Goal: Information Seeking & Learning: Understand process/instructions

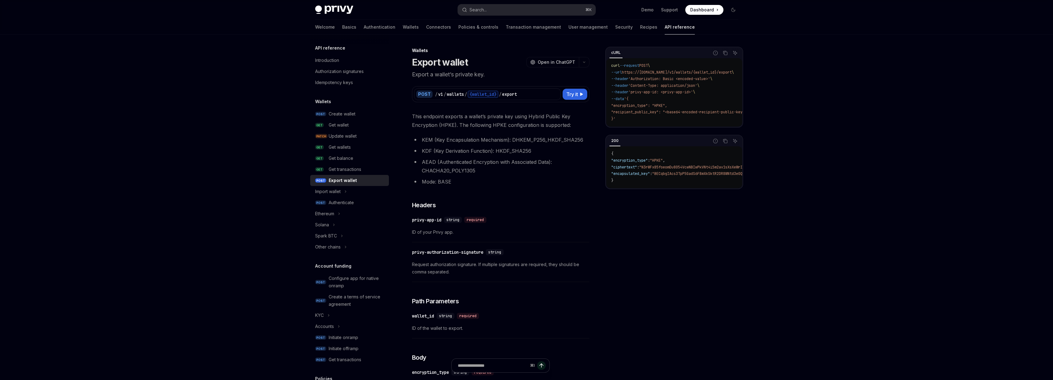
click at [416, 65] on h1 "Export wallet" at bounding box center [440, 62] width 56 height 11
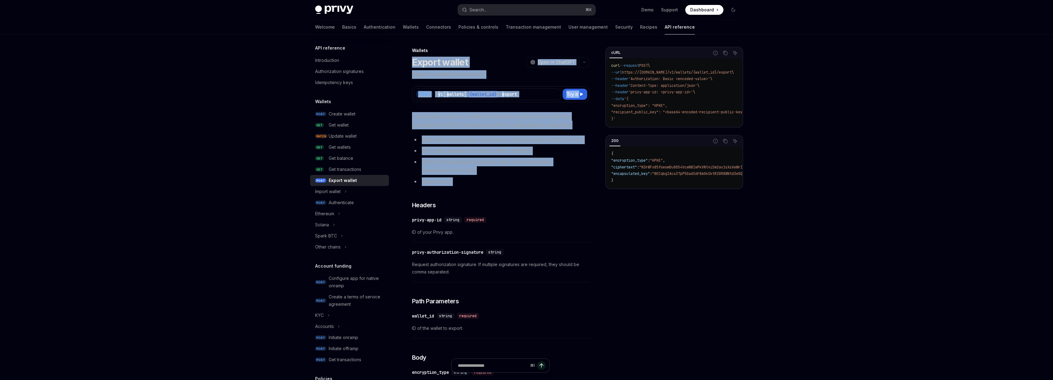
drag, startPoint x: 416, startPoint y: 65, endPoint x: 480, endPoint y: 180, distance: 131.6
click at [480, 180] on div "Wallets Export wallet OpenAI Open in ChatGPT Export a wallet’s private key. Ope…" at bounding box center [443, 362] width 295 height 630
copy div "Loremi dolors AmetCO Adip el SeddOEI Tempor i utlabo’e dolorem ali. EnimAD Mini…"
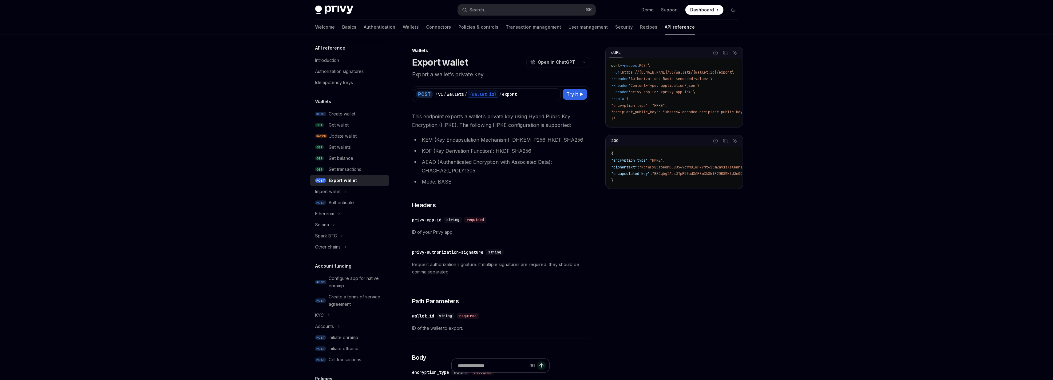
click at [611, 156] on span "{" at bounding box center [612, 153] width 2 height 5
drag, startPoint x: 611, startPoint y: 157, endPoint x: 623, endPoint y: 188, distance: 32.3
click at [623, 188] on div "{ "encryption_type" : "HPKE" , "ciphertext" : "N3rWFx85foeomDu8054VcwNBIwPkVNt4…" at bounding box center [675, 167] width 136 height 42
copy code "{ "encryption_type" : "HPKE" , "ciphertext" : "N3rWFx85foeomDu8054VcwNBIwPkVNt4…"
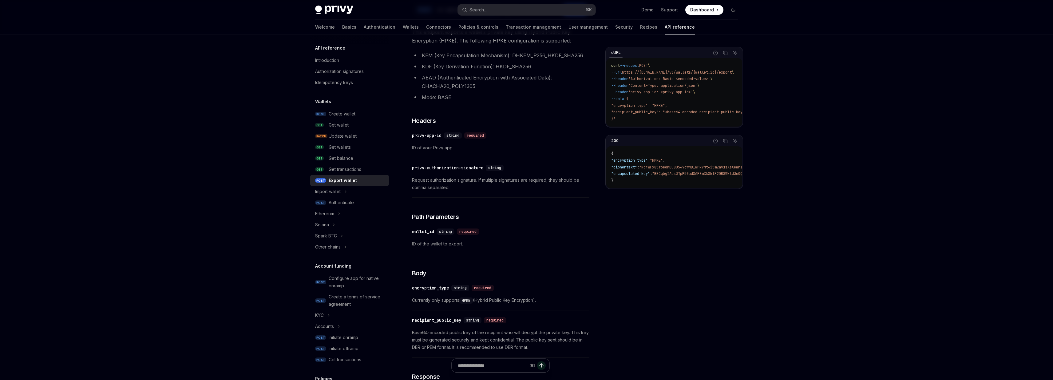
click at [511, 185] on span "Request authorization signature. If multiple signatures are required, they shou…" at bounding box center [500, 183] width 177 height 15
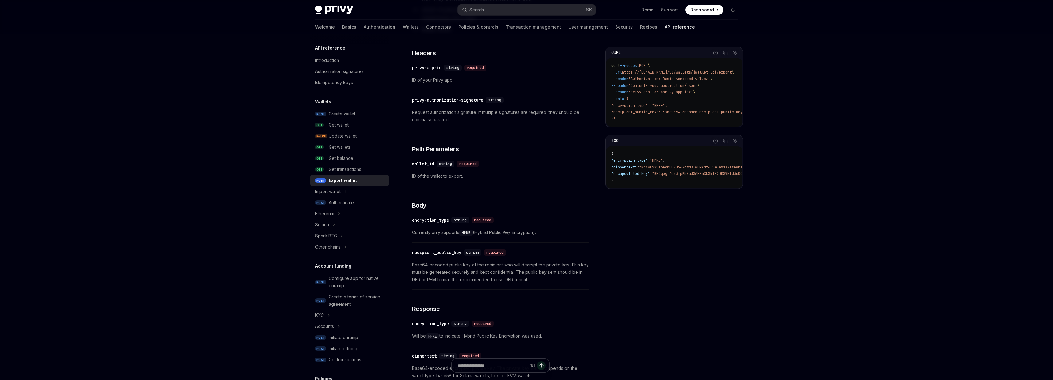
scroll to position [183, 0]
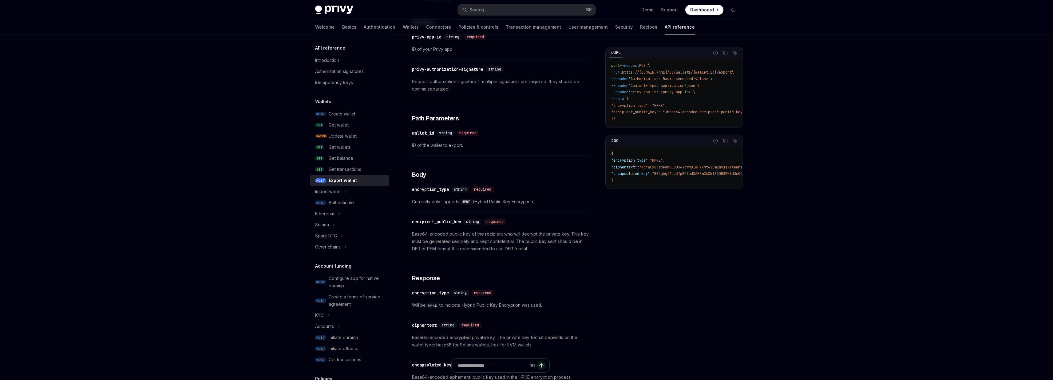
click at [416, 204] on span "Currently only supports HPKE (Hybrid Public Key Encryption)." at bounding box center [500, 201] width 177 height 7
drag, startPoint x: 416, startPoint y: 204, endPoint x: 473, endPoint y: 204, distance: 57.5
click at [473, 204] on span "Currently only supports HPKE (Hybrid Public Key Encryption)." at bounding box center [500, 201] width 177 height 7
click at [473, 204] on code "HPKE" at bounding box center [467, 202] width 14 height 6
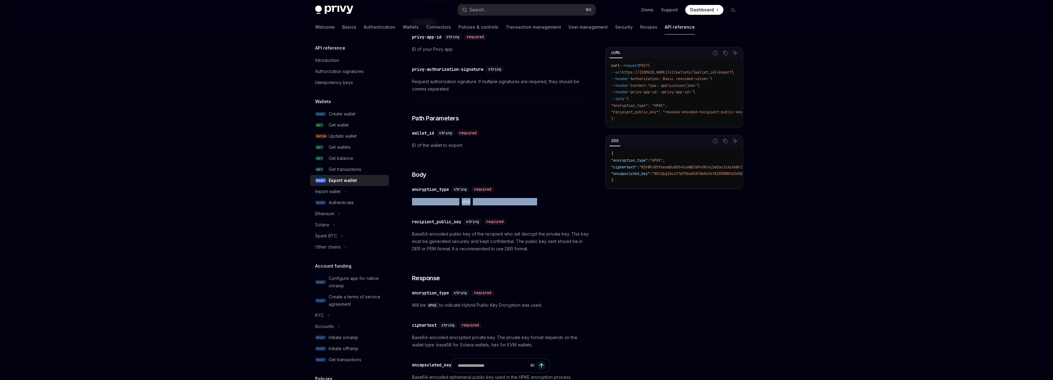
click at [473, 204] on code "HPKE" at bounding box center [467, 202] width 14 height 6
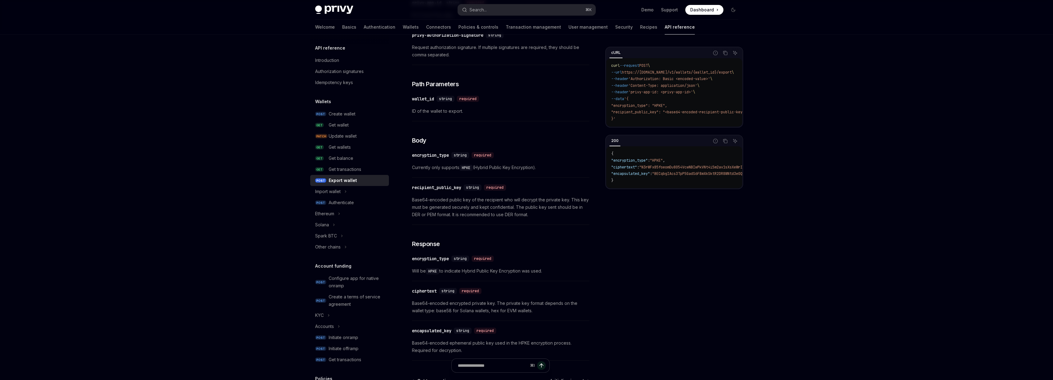
click at [418, 201] on span "Base64-encoded public key of the recipient who will decrypt the private key. Th…" at bounding box center [500, 207] width 177 height 22
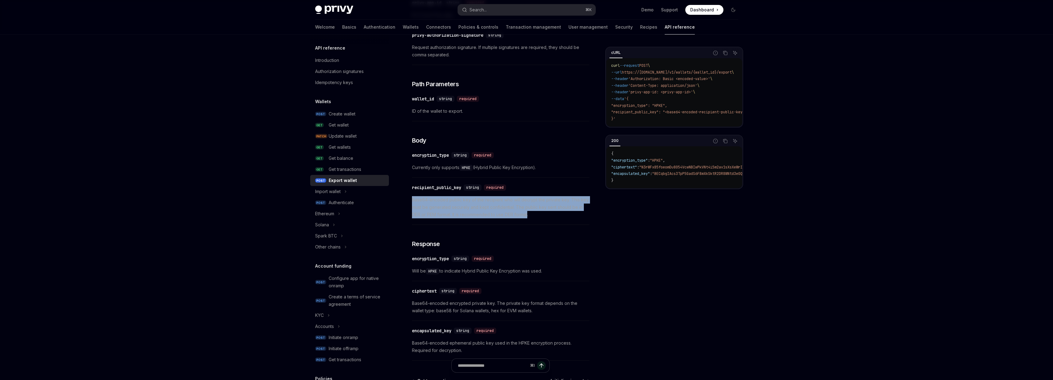
drag, startPoint x: 418, startPoint y: 201, endPoint x: 524, endPoint y: 215, distance: 106.7
click at [524, 215] on span "Base64-encoded public key of the recipient who will decrypt the private key. Th…" at bounding box center [500, 207] width 177 height 22
drag, startPoint x: 524, startPoint y: 215, endPoint x: 417, endPoint y: 201, distance: 107.9
click at [417, 201] on span "Base64-encoded public key of the recipient who will decrypt the private key. Th…" at bounding box center [500, 207] width 177 height 22
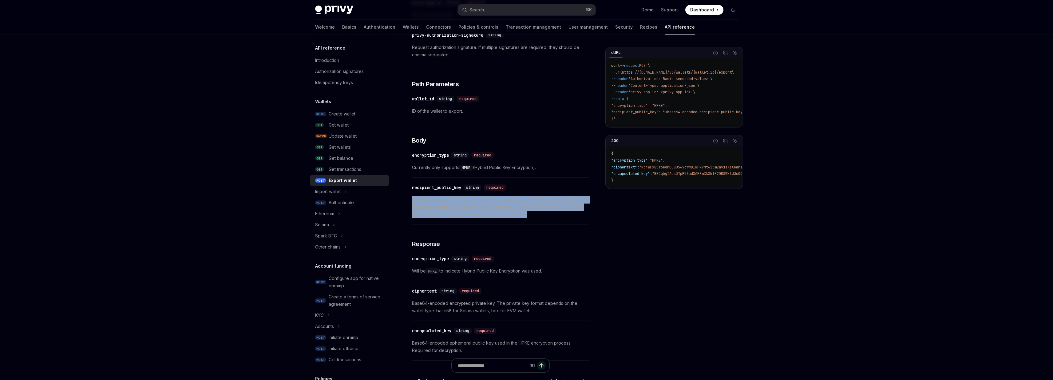
click at [417, 201] on span "Base64-encoded public key of the recipient who will decrypt the private key. Th…" at bounding box center [500, 207] width 177 height 22
drag, startPoint x: 417, startPoint y: 201, endPoint x: 539, endPoint y: 216, distance: 123.0
click at [539, 216] on span "Base64-encoded public key of the recipient who will decrypt the private key. Th…" at bounding box center [500, 207] width 177 height 22
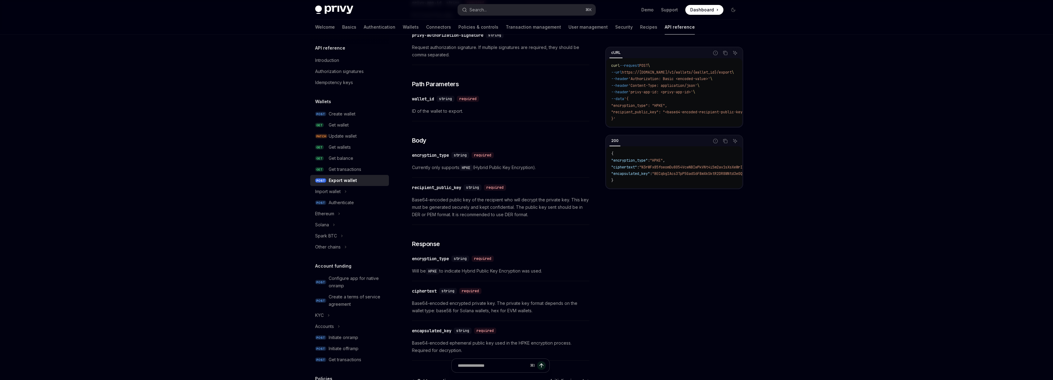
click at [539, 216] on span "Base64-encoded public key of the recipient who will decrypt the private key. Th…" at bounding box center [500, 207] width 177 height 22
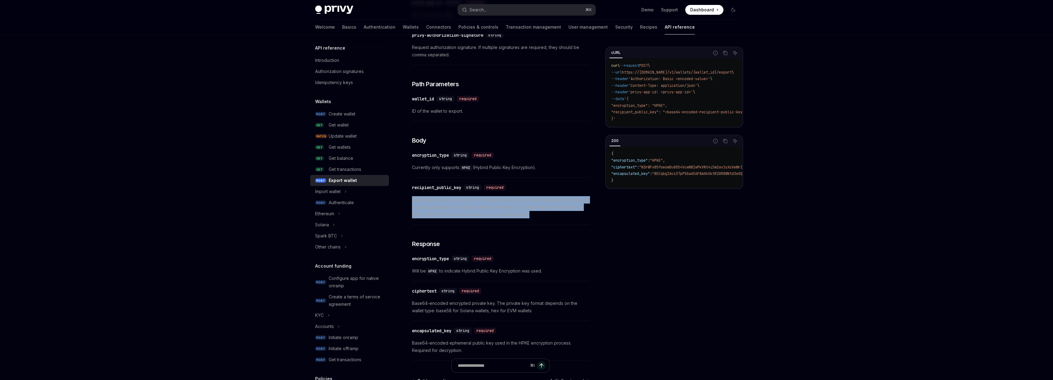
click at [539, 216] on span "Base64-encoded public key of the recipient who will decrypt the private key. Th…" at bounding box center [500, 207] width 177 height 22
click at [538, 216] on span "Base64-encoded public key of the recipient who will decrypt the private key. Th…" at bounding box center [500, 207] width 177 height 22
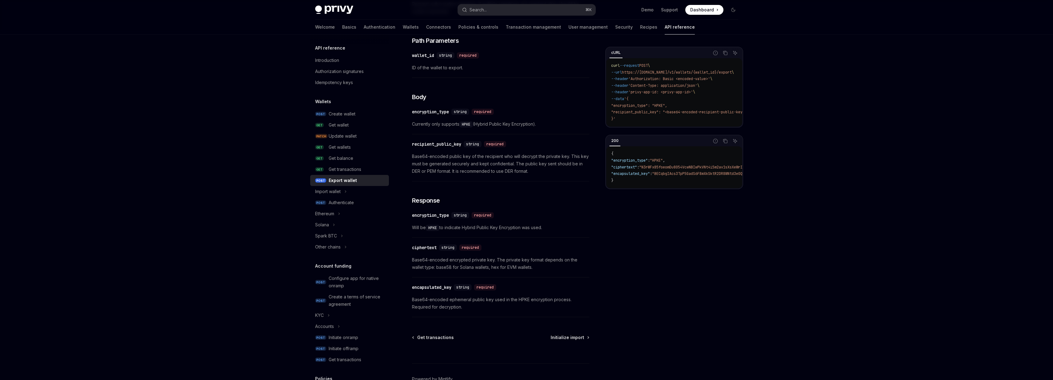
scroll to position [0, 0]
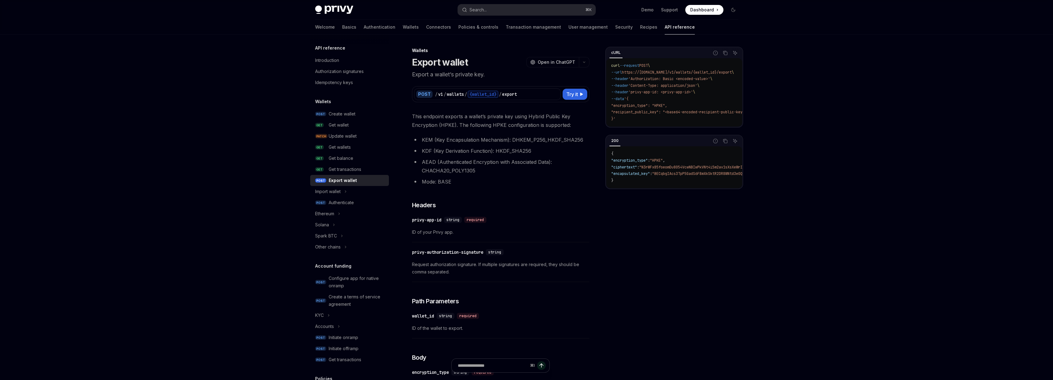
click at [416, 57] on h1 "Export wallet" at bounding box center [440, 62] width 56 height 11
click at [416, 50] on div "Wallets" at bounding box center [500, 50] width 177 height 6
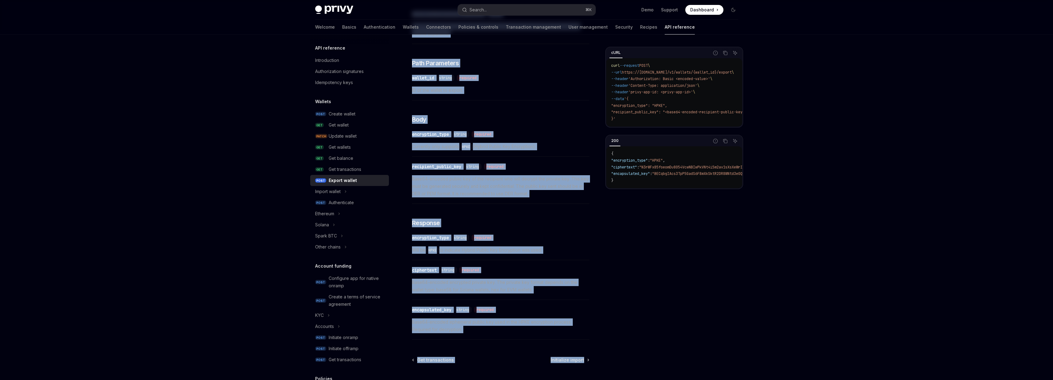
scroll to position [297, 0]
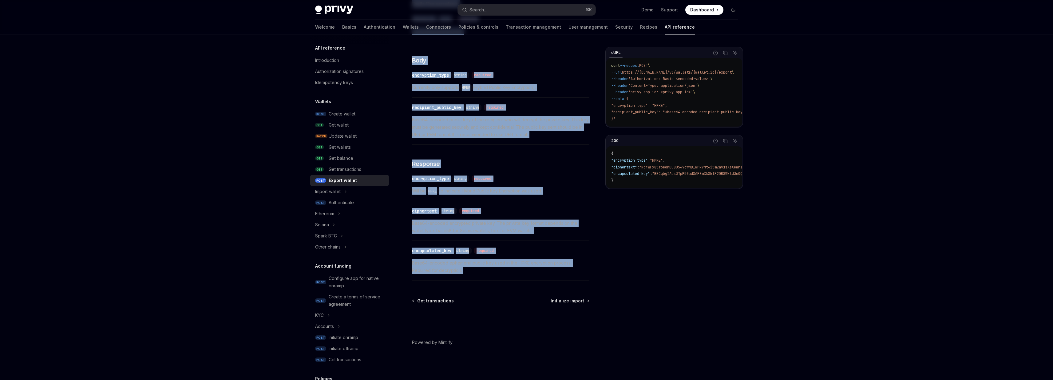
drag, startPoint x: 416, startPoint y: 50, endPoint x: 489, endPoint y: 276, distance: 237.9
click at [489, 276] on div "Wallets Export wallet OpenAI Open in ChatGPT Export a wallet’s private key. Ope…" at bounding box center [443, 65] width 295 height 630
copy div "Loremip Dolors ametco AdipIS Elit se DoeiUSM Tempor i utlabo’e dolorem ali. Eni…"
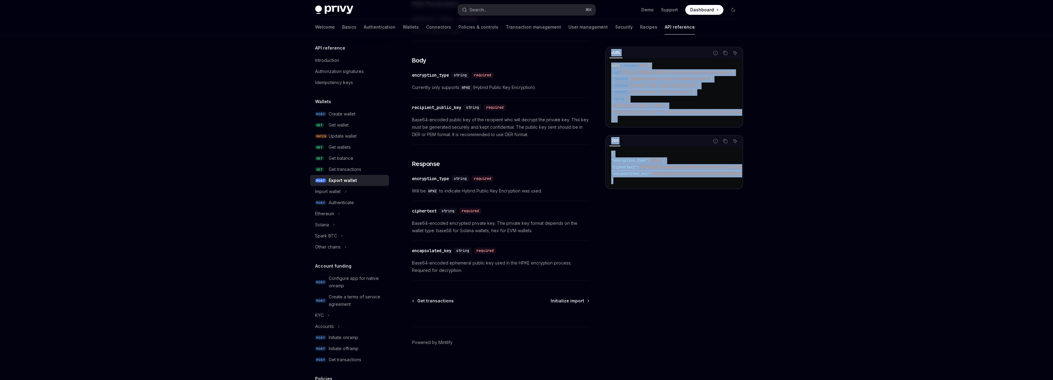
drag, startPoint x: 623, startPoint y: 184, endPoint x: 611, endPoint y: 53, distance: 131.5
click at [611, 53] on div "cURL Report incorrect code Copy Ask AI curl --request POST \ --url https://[DOM…" at bounding box center [675, 118] width 138 height 142
copy div "cURL Report incorrect code Copy Ask AI curl --request POST \ --url https://[DOM…"
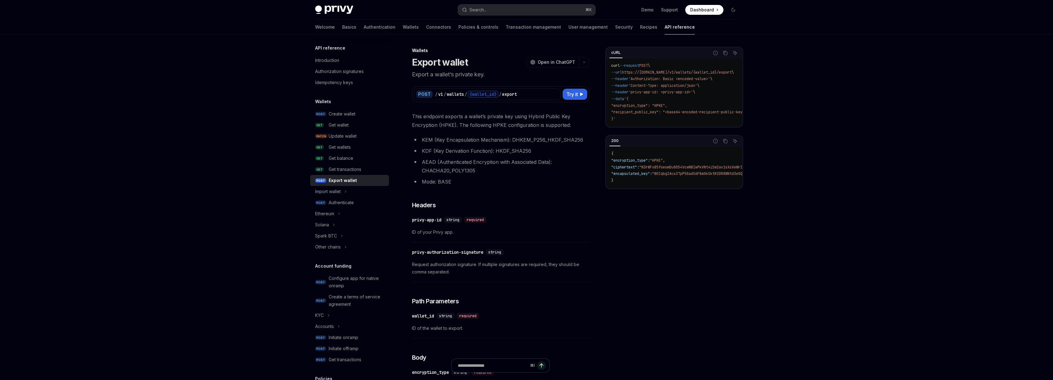
click at [415, 51] on div "Wallets" at bounding box center [500, 50] width 177 height 6
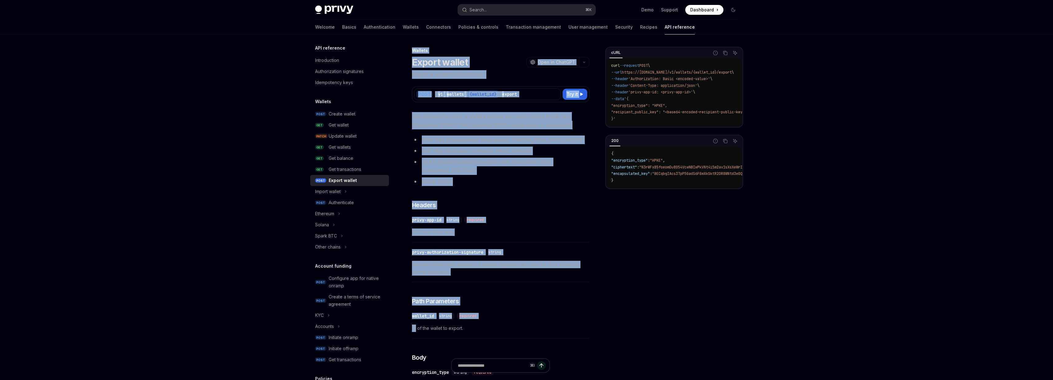
drag, startPoint x: 415, startPoint y: 51, endPoint x: 462, endPoint y: 320, distance: 273.2
click at [462, 320] on div "Wallets Export wallet OpenAI Open in ChatGPT Export a wallet’s private key. Ope…" at bounding box center [443, 362] width 295 height 630
click at [415, 50] on div "Wallets" at bounding box center [500, 50] width 177 height 6
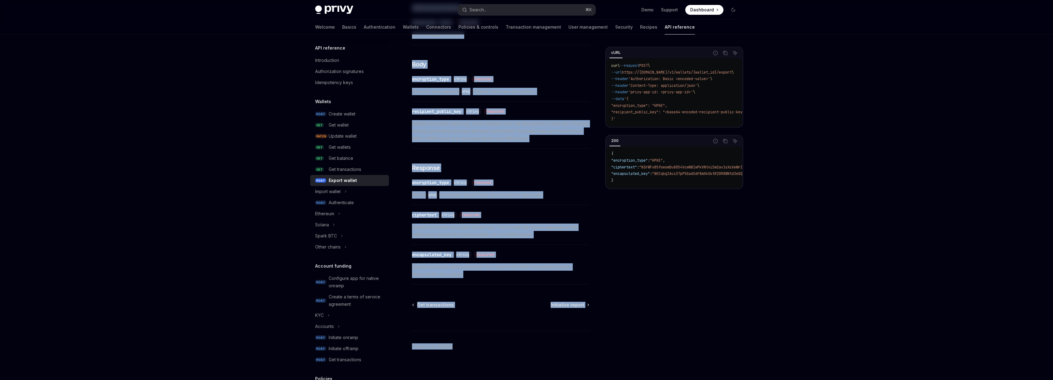
scroll to position [297, 0]
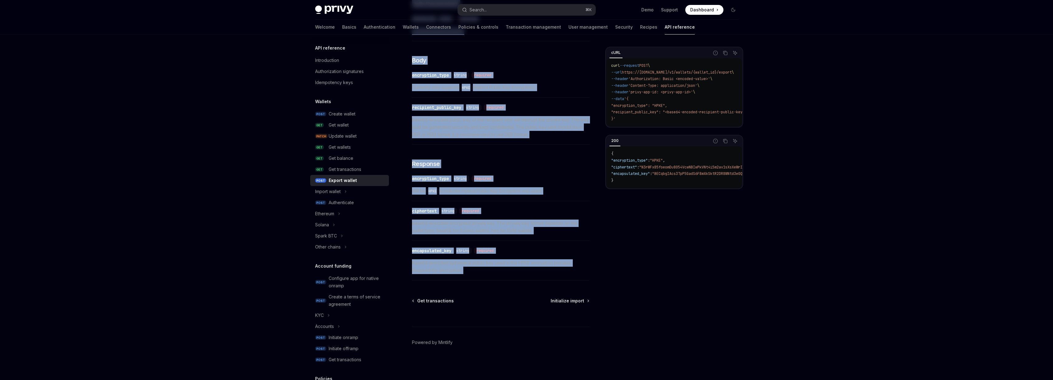
drag, startPoint x: 415, startPoint y: 50, endPoint x: 524, endPoint y: 274, distance: 248.6
click at [524, 274] on div "Wallets Export wallet OpenAI Open in ChatGPT Export a wallet’s private key. Ope…" at bounding box center [443, 65] width 295 height 630
copy div "Loremip Dolors ametco AdipIS Elit se DoeiUSM Tempor i utlabo’e dolorem ali. Eni…"
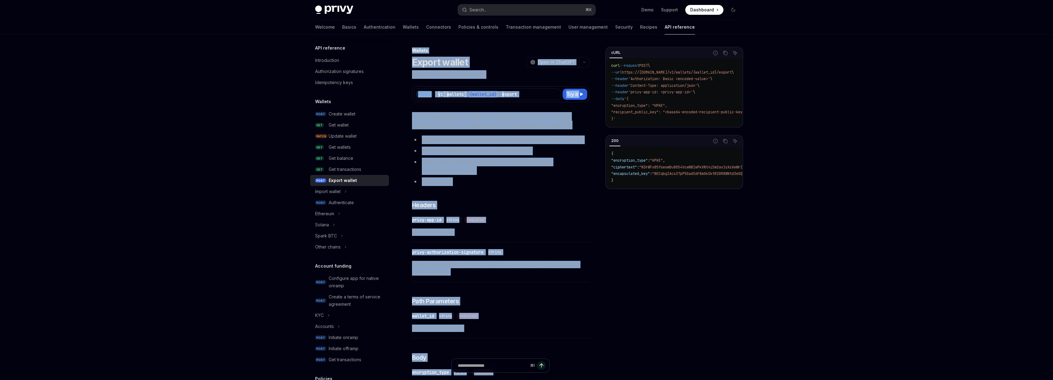
click at [604, 50] on div "cURL Report incorrect code Copy Ask AI curl --request POST \ --url https://[DOM…" at bounding box center [526, 355] width 433 height 642
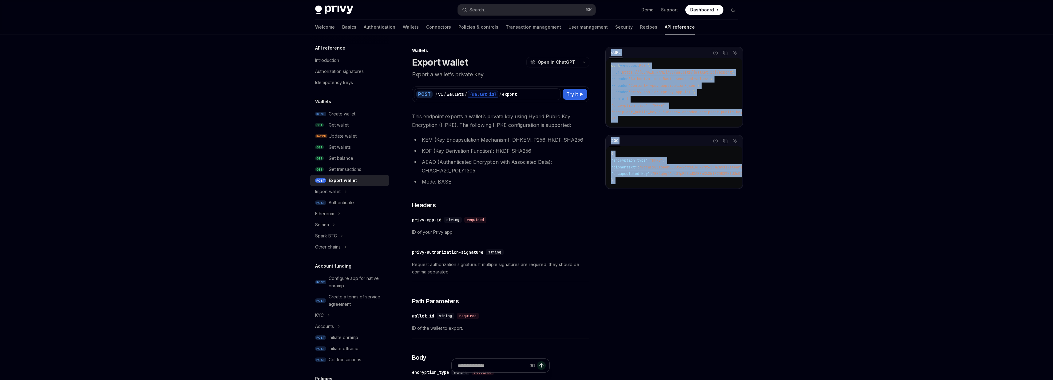
drag, startPoint x: 604, startPoint y: 50, endPoint x: 655, endPoint y: 186, distance: 145.6
click at [655, 186] on div "cURL Report incorrect code Copy Ask AI curl --request POST \ --url https://[DOM…" at bounding box center [526, 355] width 433 height 642
copy div "cURL Report incorrect code Copy Ask AI curl --request POST \ --url https://[DOM…"
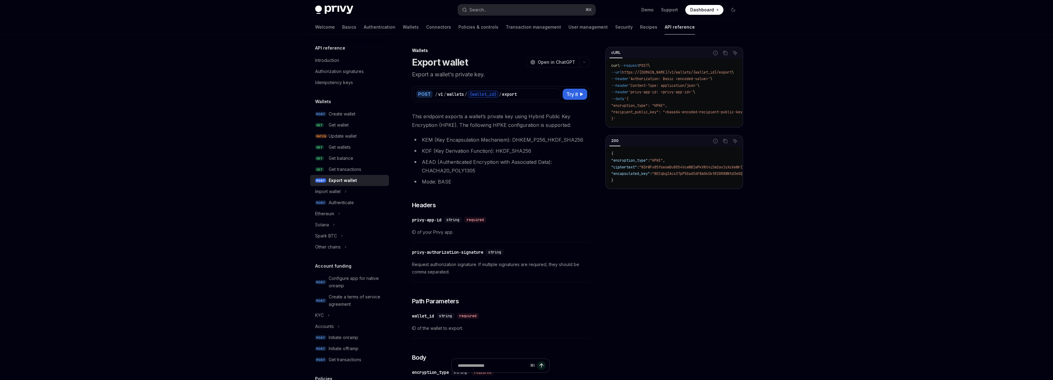
click at [413, 116] on span "This endpoint exports a wallet’s private key using Hybrid Public Key Encryption…" at bounding box center [500, 120] width 177 height 17
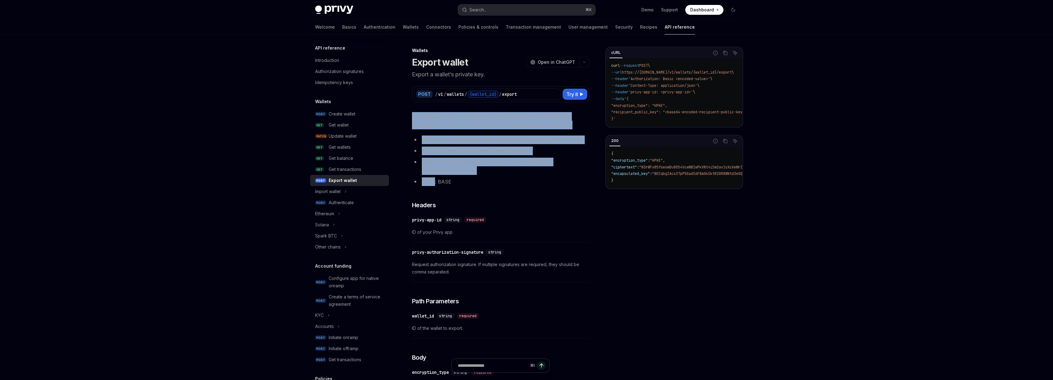
drag, startPoint x: 413, startPoint y: 116, endPoint x: 456, endPoint y: 177, distance: 74.6
click at [456, 177] on div "This endpoint exports a wallet’s private key using Hybrid Public Key Encryption…" at bounding box center [500, 344] width 177 height 465
click at [456, 177] on li "Mode: BASE" at bounding box center [500, 181] width 177 height 9
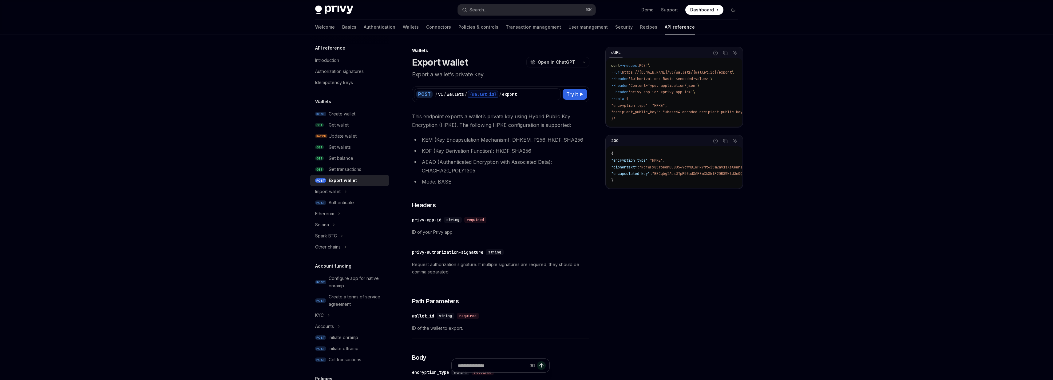
scroll to position [69, 0]
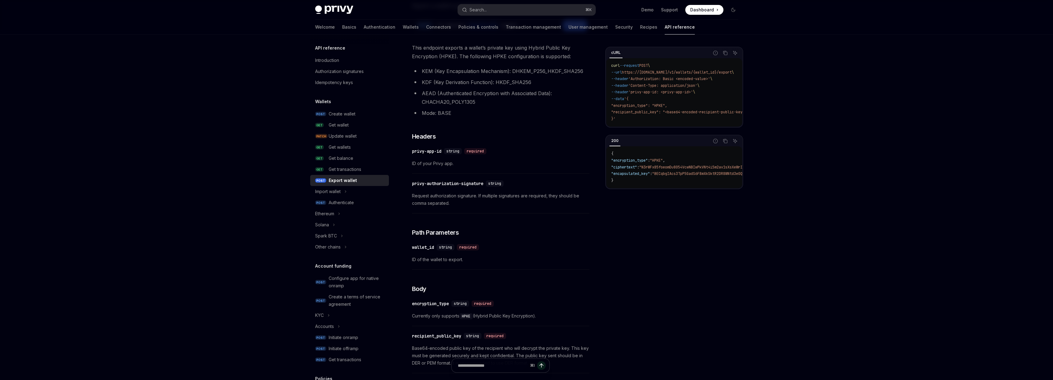
click at [414, 195] on span "Request authorization signature. If multiple signatures are required, they shou…" at bounding box center [500, 199] width 177 height 15
drag, startPoint x: 414, startPoint y: 195, endPoint x: 450, endPoint y: 204, distance: 37.7
click at [450, 204] on span "Request authorization signature. If multiple signatures are required, they shou…" at bounding box center [500, 199] width 177 height 15
drag, startPoint x: 450, startPoint y: 204, endPoint x: 449, endPoint y: 209, distance: 4.8
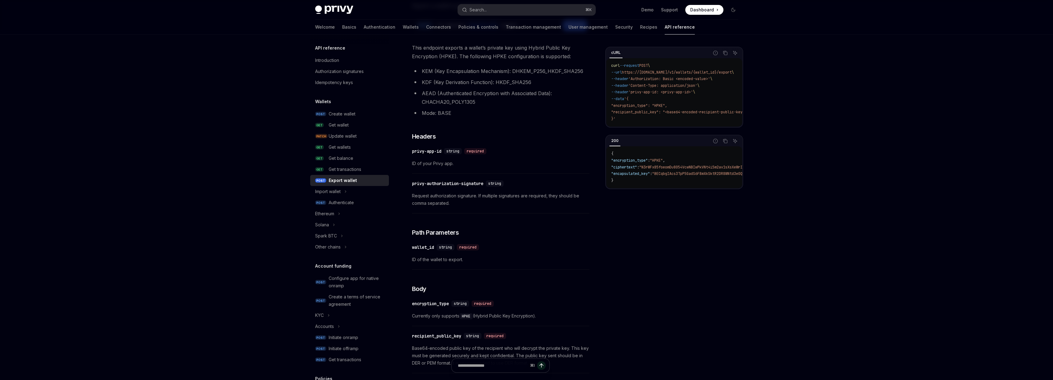
click at [449, 209] on div "​ privy-authorization-signature string Request authorization signature. If mult…" at bounding box center [500, 195] width 177 height 37
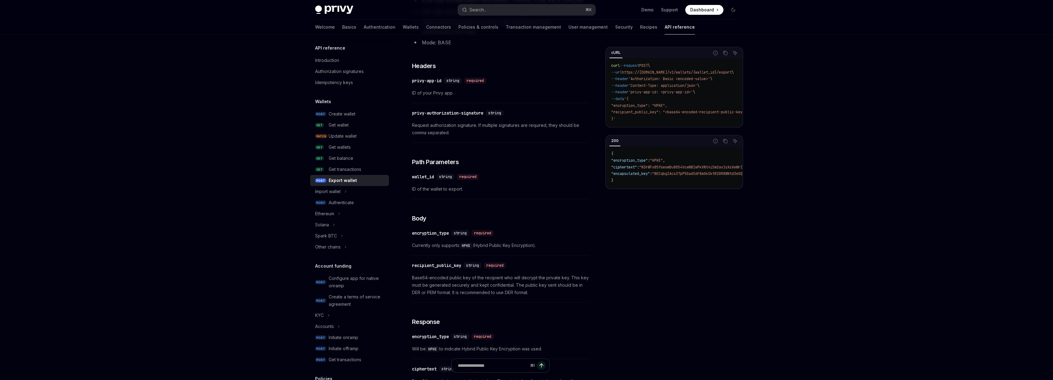
scroll to position [136, 0]
click at [453, 127] on span "Request authorization signature. If multiple signatures are required, they shou…" at bounding box center [500, 131] width 177 height 15
click at [453, 136] on span "Request authorization signature. If multiple signatures are required, they shou…" at bounding box center [500, 131] width 177 height 15
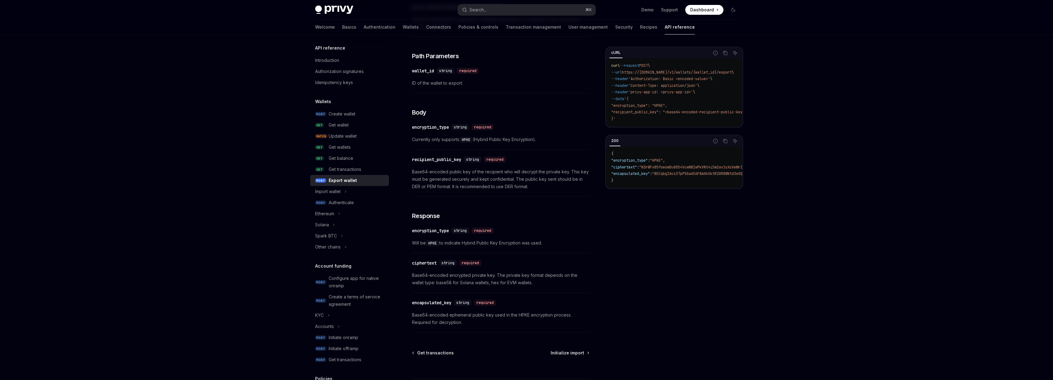
scroll to position [245, 0]
click at [432, 137] on span "Currently only supports HPKE (Hybrid Public Key Encryption)." at bounding box center [500, 138] width 177 height 7
click at [438, 137] on span "Currently only supports HPKE (Hybrid Public Key Encryption)." at bounding box center [500, 138] width 177 height 7
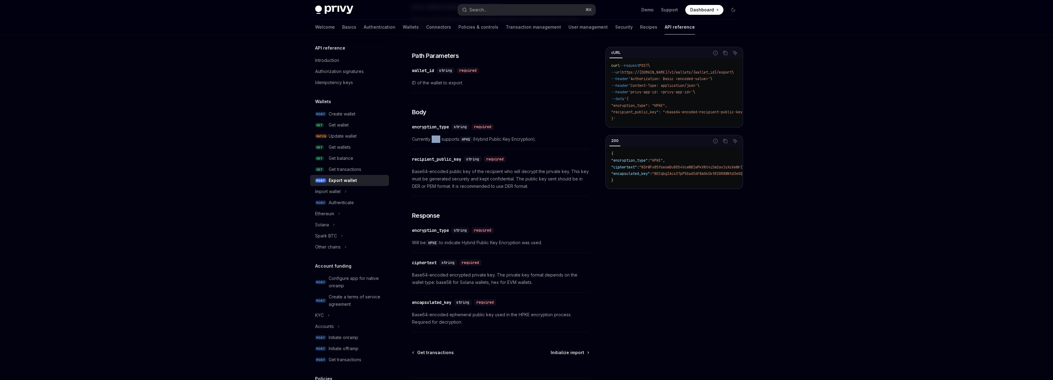
click at [438, 137] on span "Currently only supports HPKE (Hybrid Public Key Encryption)." at bounding box center [500, 138] width 177 height 7
click at [421, 172] on span "Base64-encoded public key of the recipient who will decrypt the private key. Th…" at bounding box center [500, 179] width 177 height 22
drag, startPoint x: 421, startPoint y: 172, endPoint x: 529, endPoint y: 190, distance: 109.8
click at [529, 190] on div "​ recipient_public_key string required Base64-encoded public key of the recipie…" at bounding box center [500, 174] width 177 height 44
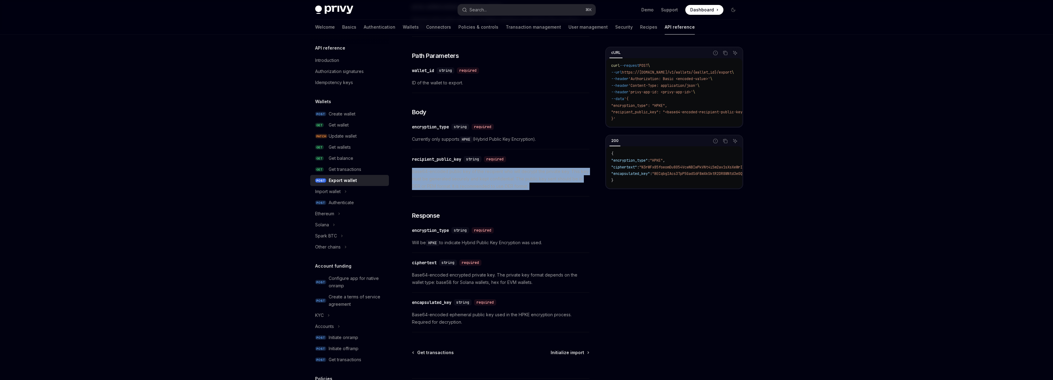
click at [529, 190] on div "​ recipient_public_key string required Base64-encoded public key of the recipie…" at bounding box center [500, 174] width 177 height 44
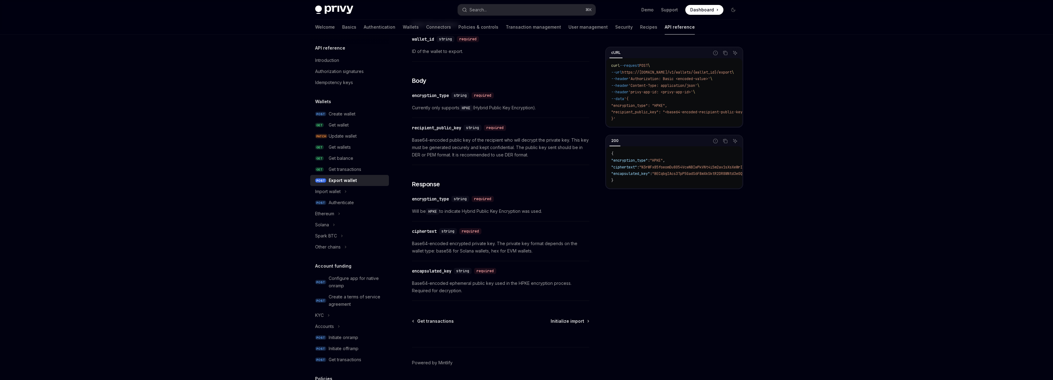
click at [416, 211] on span "Will be HPKE to indicate Hybrid Public Key Encryption was used." at bounding box center [500, 210] width 177 height 7
click at [416, 248] on span "Base64-encoded encrypted private key. The private key format depends on the wal…" at bounding box center [500, 247] width 177 height 15
drag, startPoint x: 416, startPoint y: 248, endPoint x: 465, endPoint y: 248, distance: 48.9
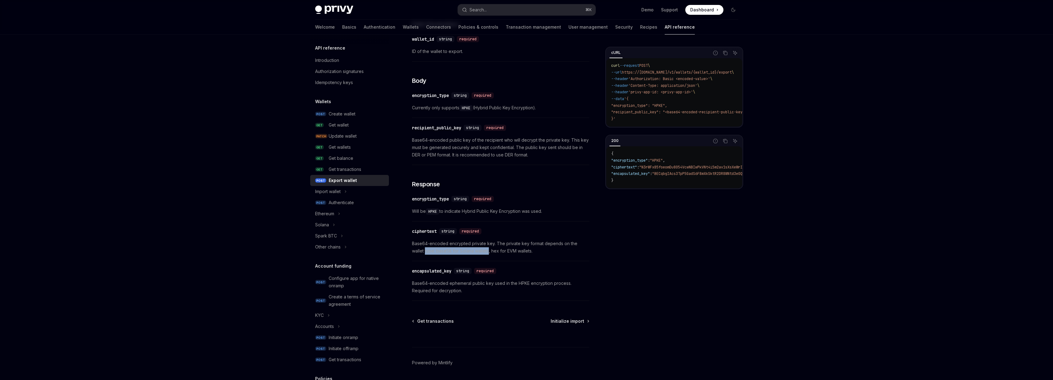
click at [465, 248] on span "Base64-encoded encrypted private key. The private key format depends on the wal…" at bounding box center [500, 247] width 177 height 15
click at [503, 243] on span "Base64-encoded encrypted private key. The private key format depends on the wal…" at bounding box center [500, 247] width 177 height 15
drag, startPoint x: 503, startPoint y: 243, endPoint x: 524, endPoint y: 248, distance: 22.3
click at [524, 248] on span "Base64-encoded encrypted private key. The private key format depends on the wal…" at bounding box center [500, 247] width 177 height 15
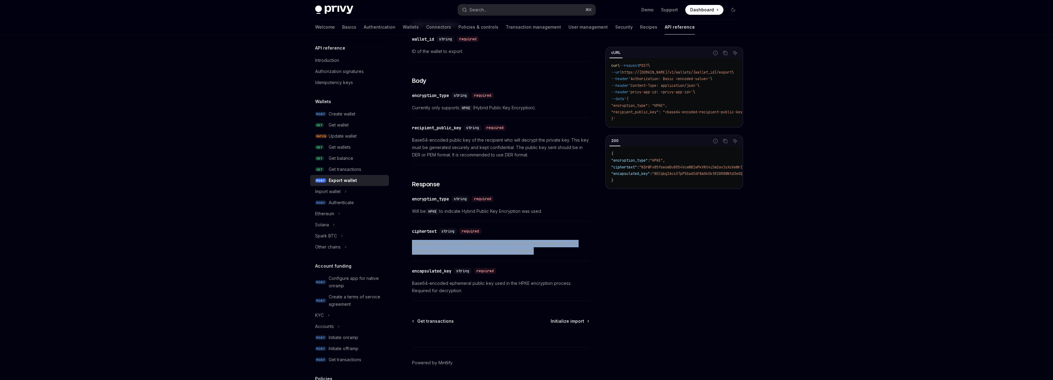
drag, startPoint x: 524, startPoint y: 248, endPoint x: 520, endPoint y: 237, distance: 11.0
click at [520, 237] on div "​ ciphertext string required Base64-encoded encrypted private key. The private …" at bounding box center [500, 242] width 177 height 37
click at [520, 236] on div "​ ciphertext string required Base64-encoded encrypted private key. The private …" at bounding box center [500, 242] width 177 height 37
drag, startPoint x: 520, startPoint y: 236, endPoint x: 523, endPoint y: 248, distance: 12.4
click at [523, 248] on div "​ ciphertext string required Base64-encoded encrypted private key. The private …" at bounding box center [500, 242] width 177 height 37
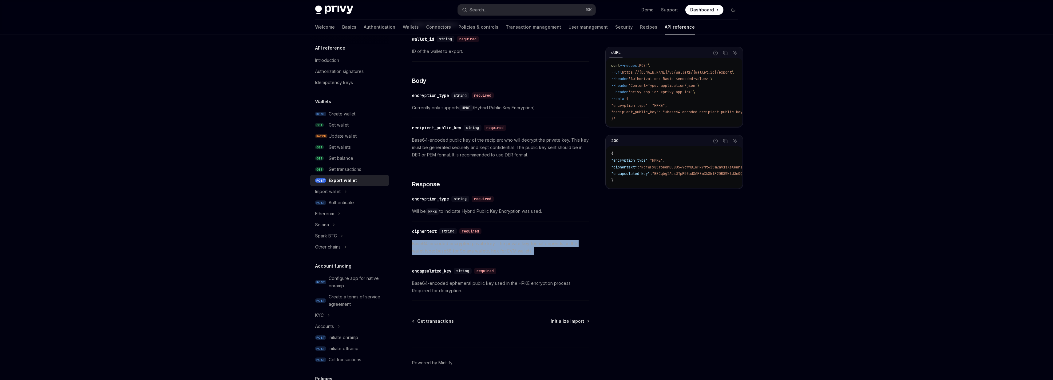
click at [523, 248] on span "Base64-encoded encrypted private key. The private key format depends on the wal…" at bounding box center [500, 247] width 177 height 15
drag, startPoint x: 523, startPoint y: 248, endPoint x: 524, endPoint y: 252, distance: 4.0
click at [524, 252] on span "Base64-encoded encrypted private key. The private key format depends on the wal…" at bounding box center [500, 247] width 177 height 15
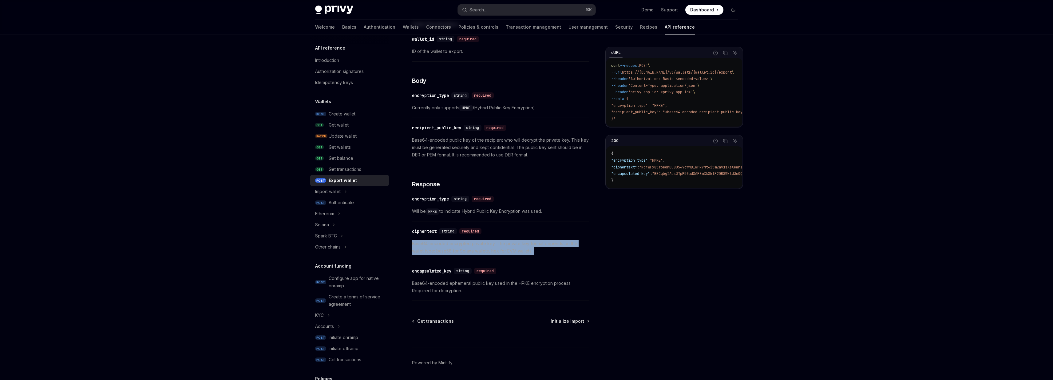
click at [524, 252] on span "Base64-encoded encrypted private key. The private key format depends on the wal…" at bounding box center [500, 247] width 177 height 15
click at [520, 215] on div "​ encryption_type string required Will be HPKE to indicate Hybrid Public Key En…" at bounding box center [500, 206] width 177 height 29
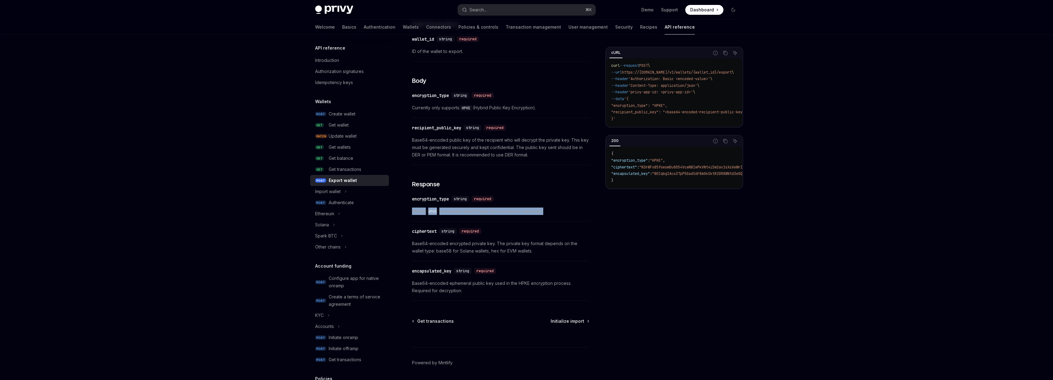
click at [520, 215] on div "​ encryption_type string required Will be HPKE to indicate Hybrid Public Key En…" at bounding box center [500, 206] width 177 height 29
click at [556, 213] on span "Will be HPKE to indicate Hybrid Public Key Encryption was used." at bounding box center [500, 210] width 177 height 7
drag, startPoint x: 556, startPoint y: 213, endPoint x: 547, endPoint y: 213, distance: 8.4
click at [547, 213] on span "Will be HPKE to indicate Hybrid Public Key Encryption was used." at bounding box center [500, 210] width 177 height 7
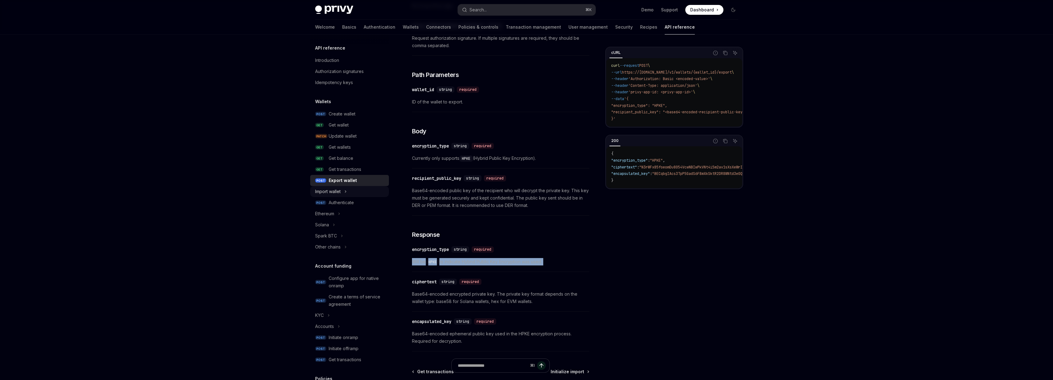
scroll to position [231, 0]
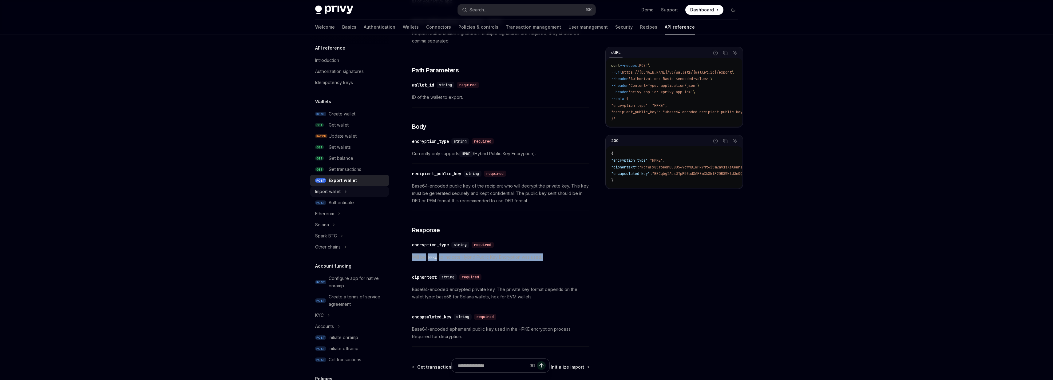
click at [337, 194] on div "Import wallet" at bounding box center [328, 191] width 26 height 7
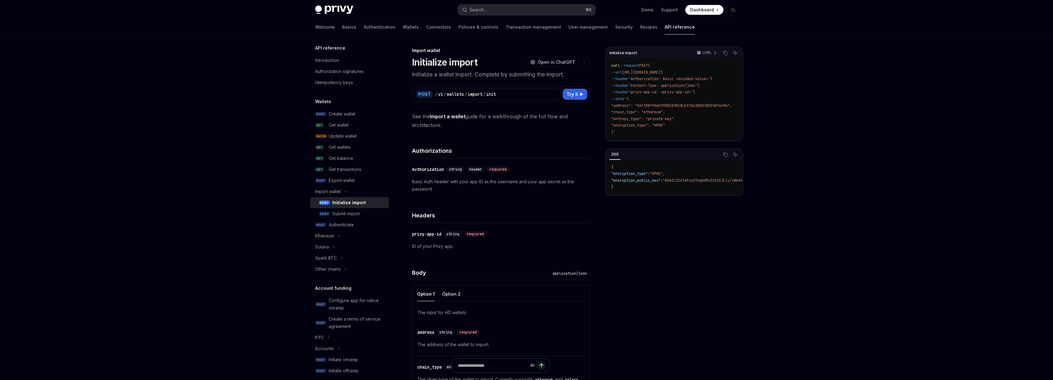
click at [435, 127] on span "See the Import a wallet guide for a walkthrough of the full flow and architectu…" at bounding box center [500, 120] width 177 height 17
click at [444, 127] on span "See the Import a wallet guide for a walkthrough of the full flow and architectu…" at bounding box center [500, 120] width 177 height 17
drag, startPoint x: 444, startPoint y: 127, endPoint x: 413, endPoint y: 118, distance: 32.0
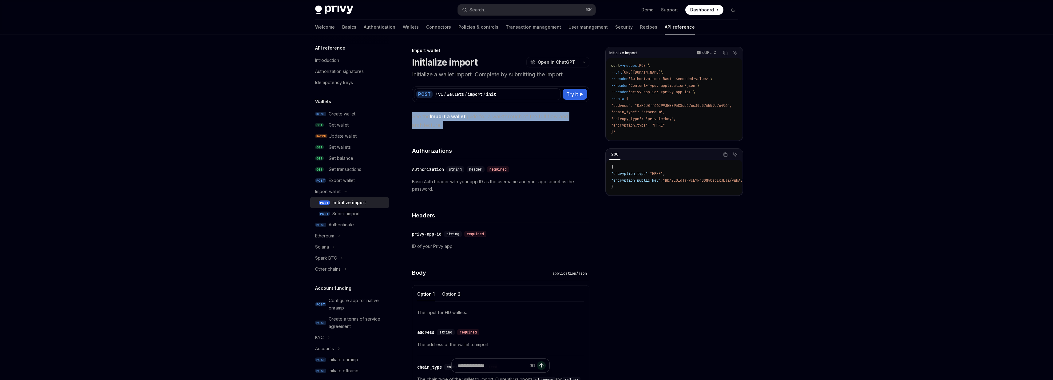
click at [413, 118] on span "See the Import a wallet guide for a walkthrough of the full flow and architectu…" at bounding box center [500, 120] width 177 height 17
drag, startPoint x: 413, startPoint y: 118, endPoint x: 443, endPoint y: 121, distance: 30.1
click at [442, 121] on span "See the Import a wallet guide for a walkthrough of the full flow and architectu…" at bounding box center [500, 120] width 177 height 17
click at [443, 121] on span "See the Import a wallet guide for a walkthrough of the full flow and architectu…" at bounding box center [500, 120] width 177 height 17
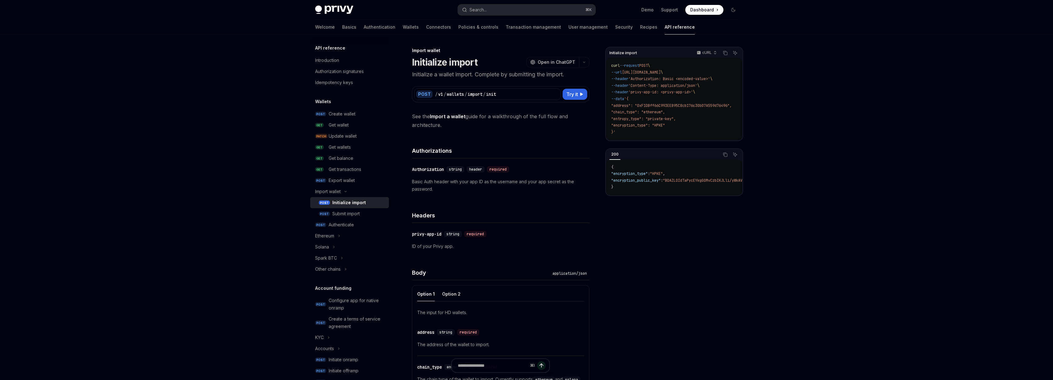
click at [443, 121] on span "See the Import a wallet guide for a walkthrough of the full flow and architectu…" at bounding box center [500, 120] width 177 height 17
click at [444, 126] on span "See the Import a wallet guide for a walkthrough of the full flow and architectu…" at bounding box center [500, 120] width 177 height 17
click at [634, 113] on span ""chain_type": "ethereum"," at bounding box center [638, 111] width 54 height 5
drag, startPoint x: 634, startPoint y: 113, endPoint x: 656, endPoint y: 111, distance: 22.5
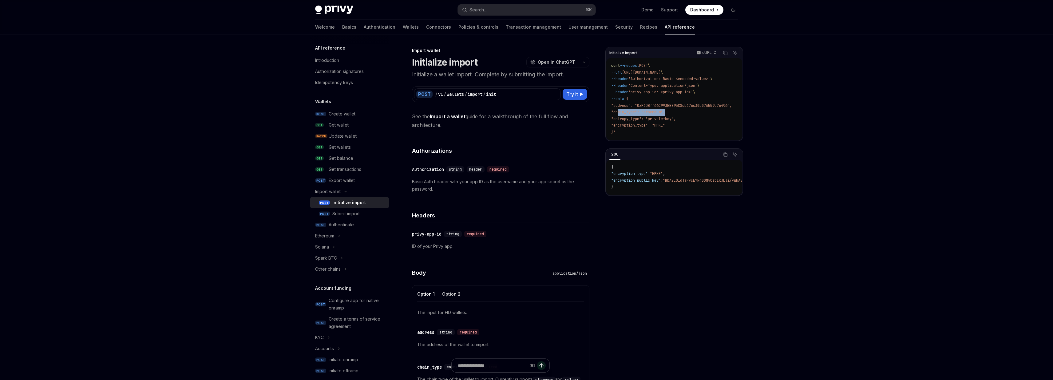
click at [656, 111] on span ""chain_type": "ethereum"," at bounding box center [638, 111] width 54 height 5
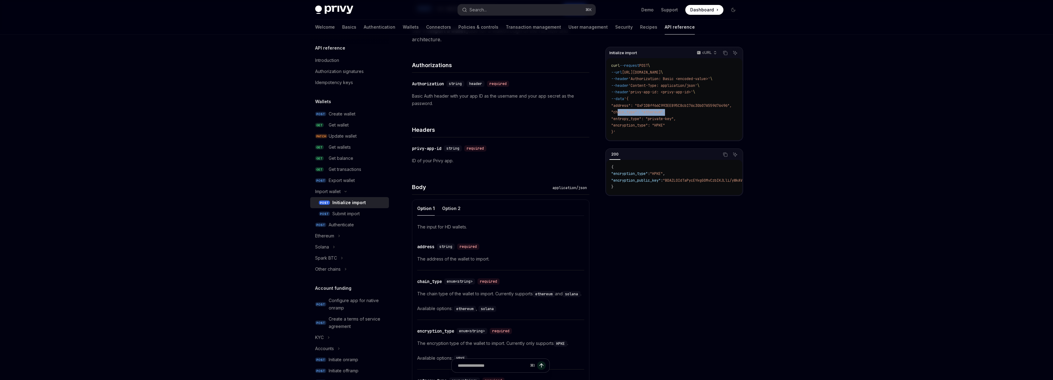
scroll to position [57, 0]
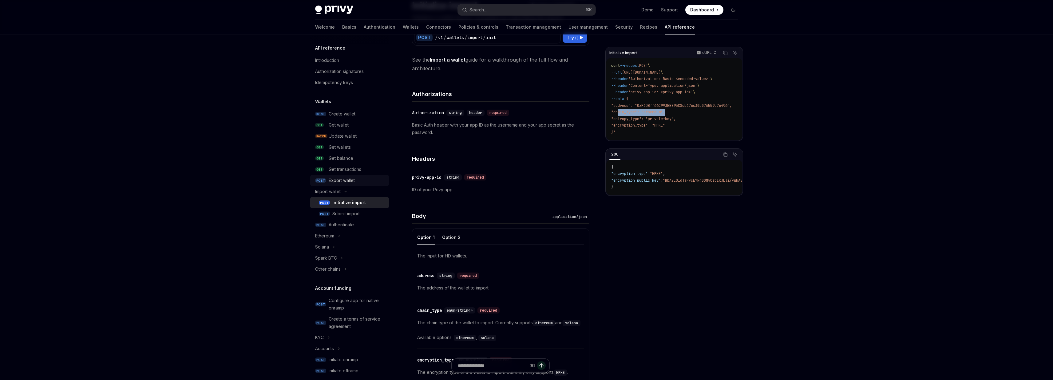
click at [329, 179] on div "Export wallet" at bounding box center [342, 180] width 26 height 7
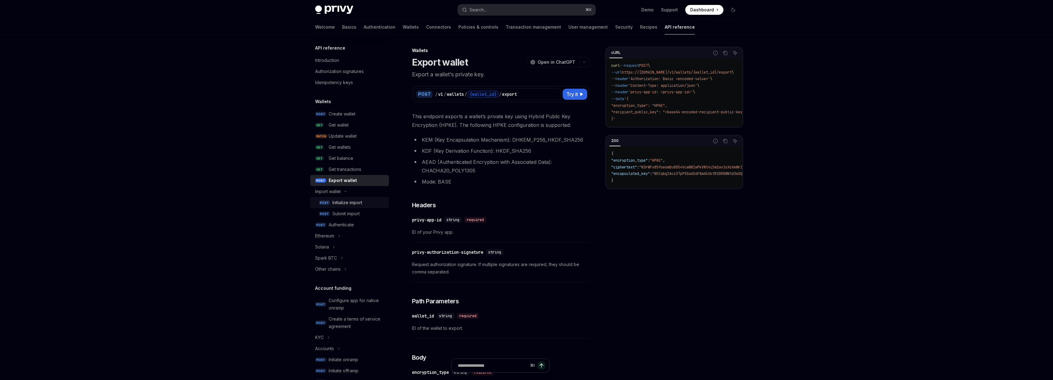
click at [331, 207] on link "POST Initialize import" at bounding box center [349, 202] width 79 height 11
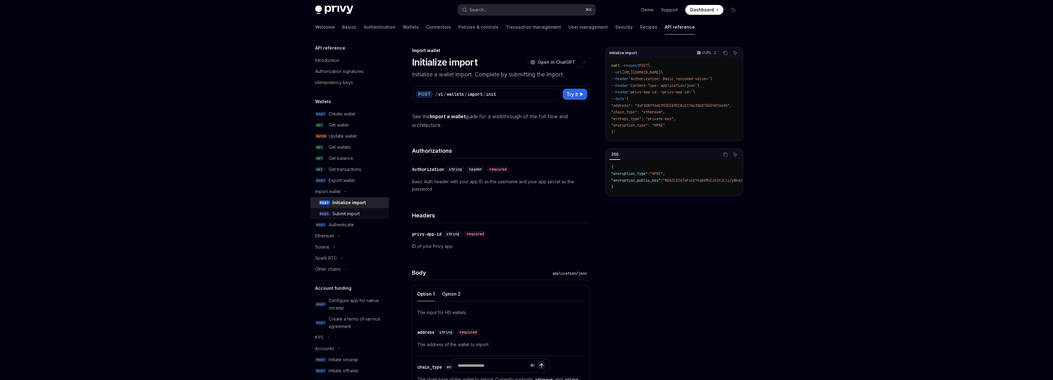
click at [332, 211] on link "POST Submit import" at bounding box center [349, 213] width 79 height 11
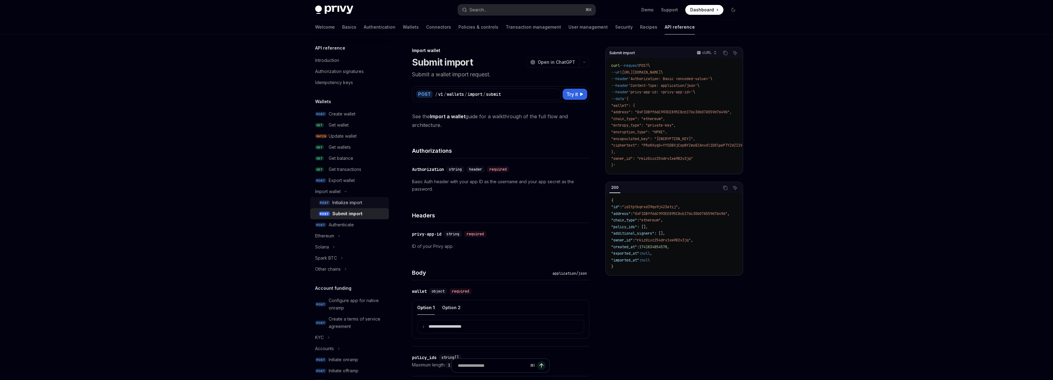
click at [337, 201] on div "Initialize import" at bounding box center [347, 202] width 30 height 7
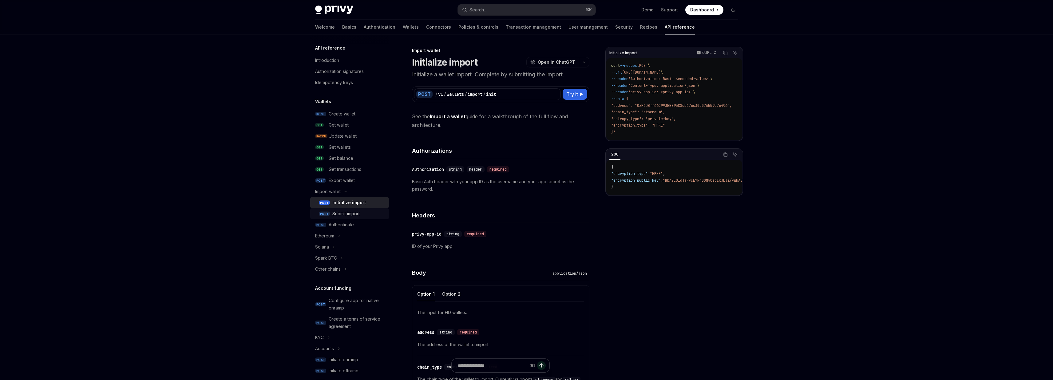
click at [338, 213] on div "Submit import" at bounding box center [345, 213] width 27 height 7
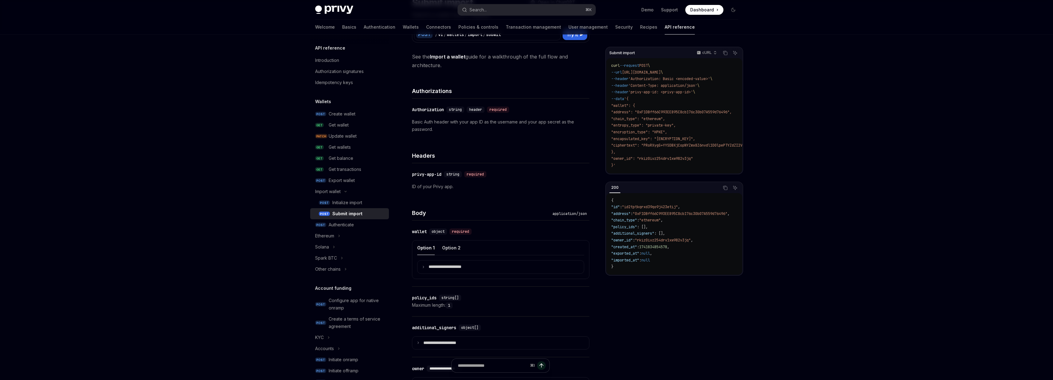
scroll to position [78, 0]
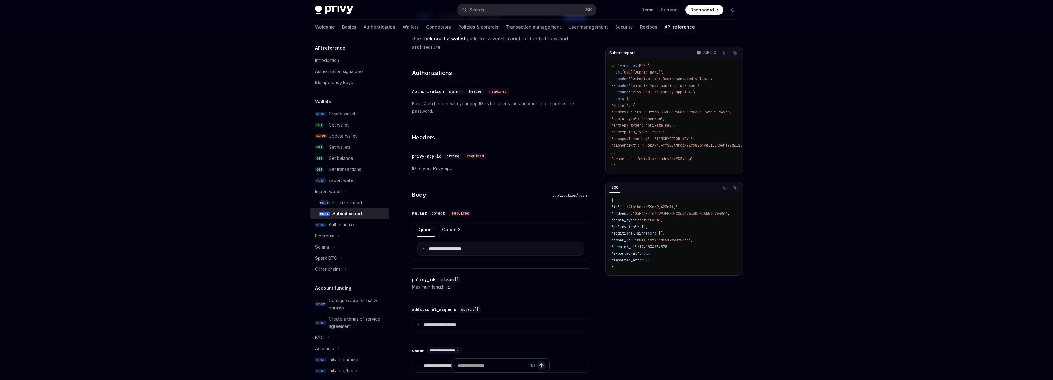
click at [430, 253] on summary "**********" at bounding box center [501, 248] width 166 height 13
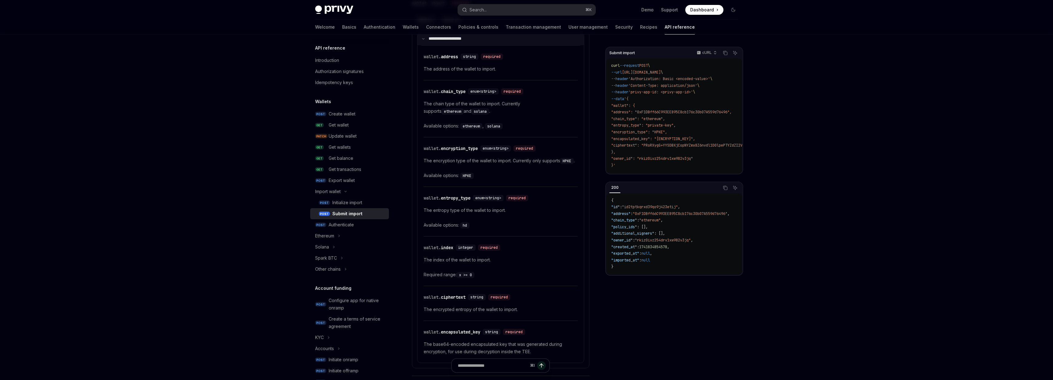
scroll to position [299, 0]
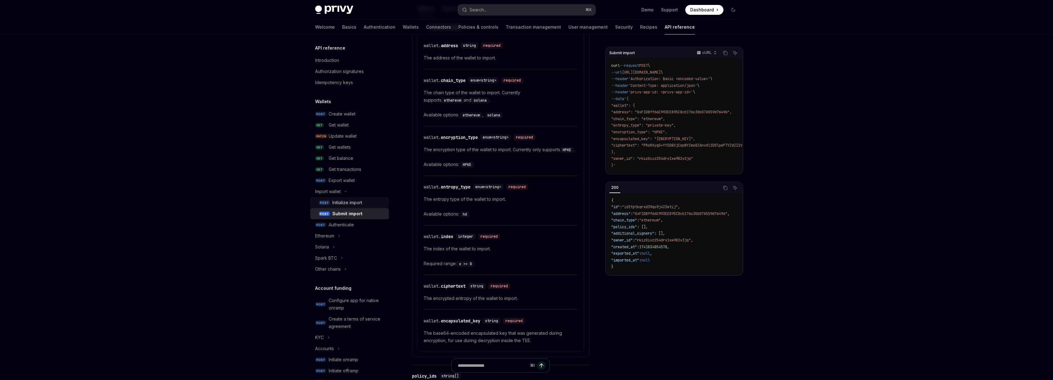
click at [336, 202] on div "Initialize import" at bounding box center [347, 202] width 30 height 7
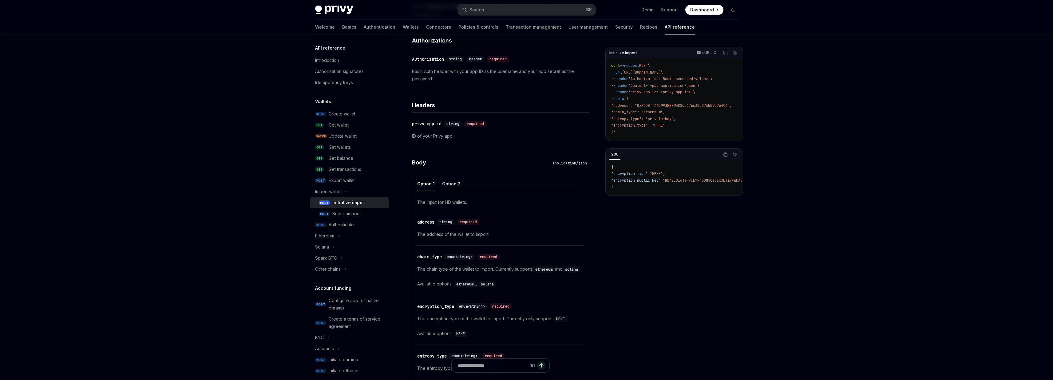
scroll to position [82, 0]
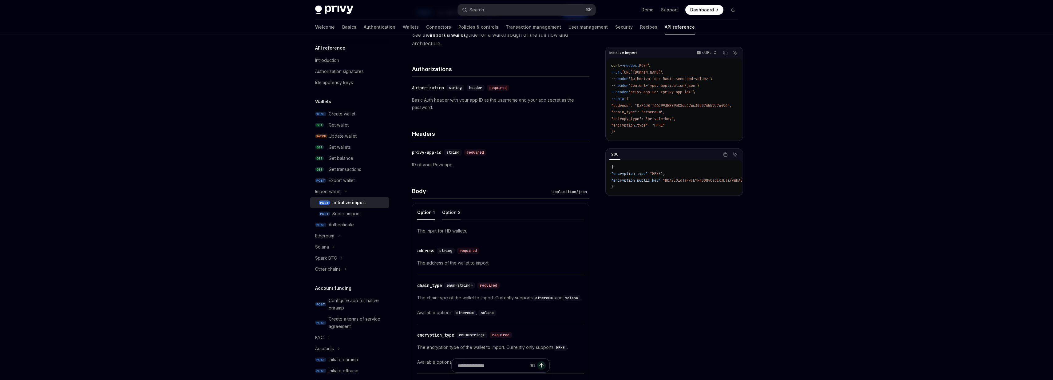
click at [448, 215] on div "Option 2" at bounding box center [451, 212] width 18 height 14
click at [430, 217] on div "Option 1" at bounding box center [426, 212] width 18 height 14
click at [444, 217] on div "Option 2" at bounding box center [451, 212] width 18 height 14
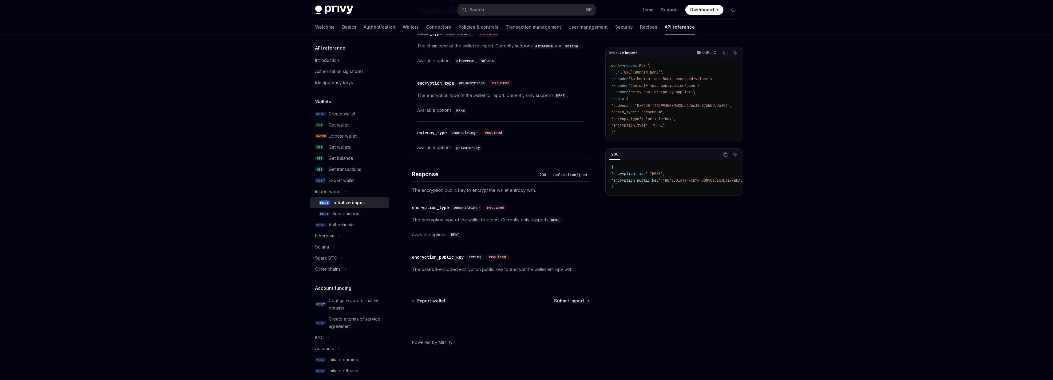
scroll to position [340, 0]
click at [346, 235] on button "Ethereum" at bounding box center [349, 235] width 79 height 11
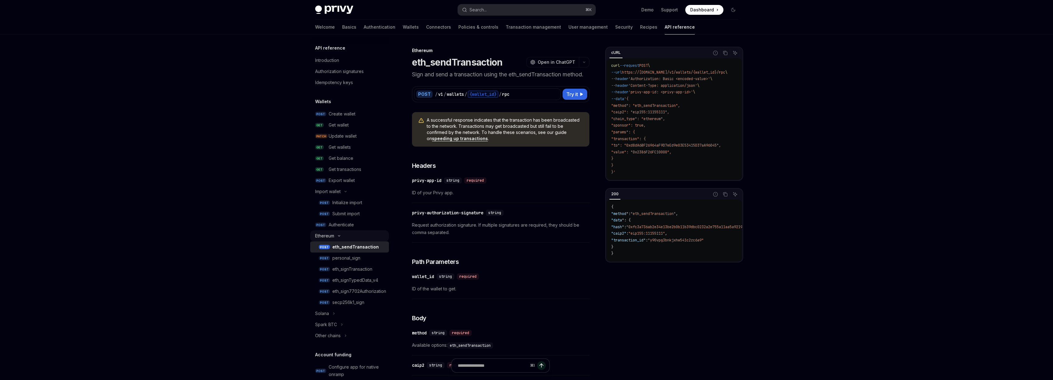
click at [346, 235] on button "Ethereum" at bounding box center [349, 235] width 79 height 11
click at [340, 257] on button "Spark BTC" at bounding box center [349, 257] width 79 height 11
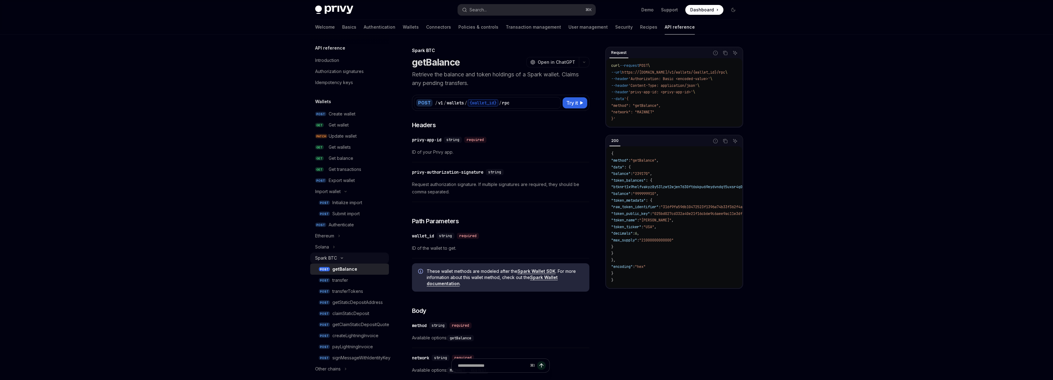
click at [340, 257] on icon "Toggle Spark BTC section" at bounding box center [341, 258] width 7 height 2
click at [341, 220] on link "POST Authenticate" at bounding box center [349, 224] width 79 height 11
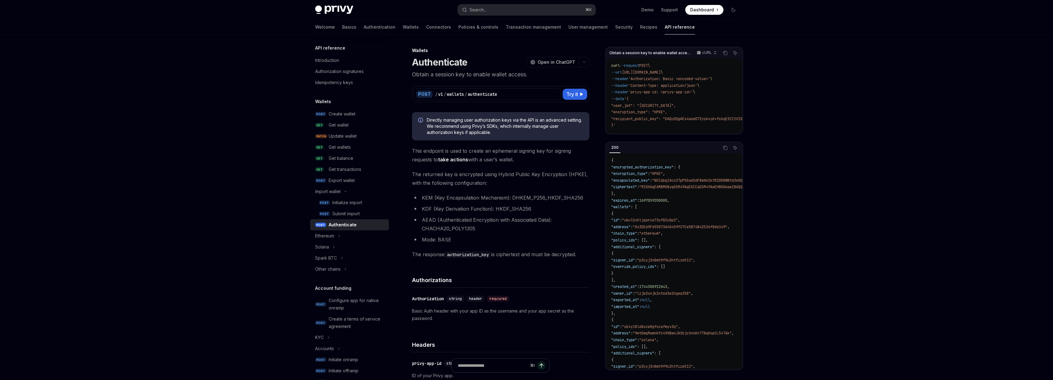
click at [447, 241] on li "Mode: BASE" at bounding box center [500, 239] width 177 height 9
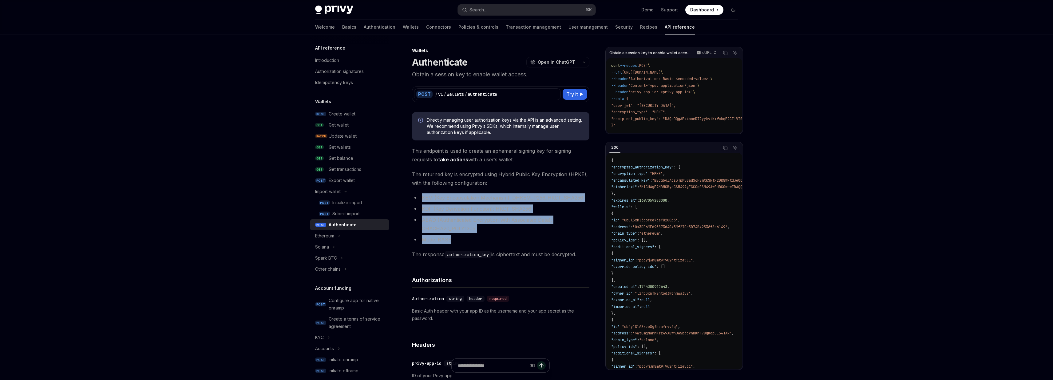
drag, startPoint x: 447, startPoint y: 241, endPoint x: 418, endPoint y: 197, distance: 52.9
click at [418, 197] on ul "KEM (Key Encapsulation Mechanism): DHKEM_P256_HKDF_SHA256 KDF (Key Derivation F…" at bounding box center [500, 218] width 177 height 50
click at [335, 208] on link "POST Submit import" at bounding box center [349, 213] width 79 height 11
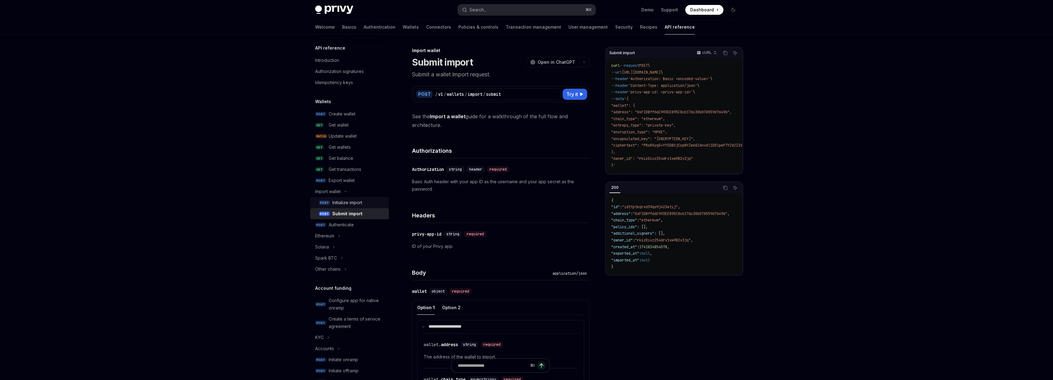
click at [335, 206] on div "Initialize import" at bounding box center [347, 202] width 30 height 7
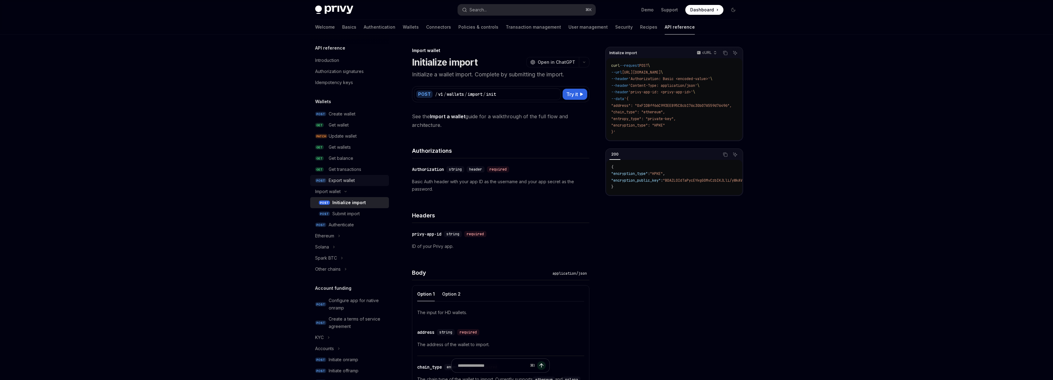
click at [350, 181] on div "Export wallet" at bounding box center [342, 180] width 26 height 7
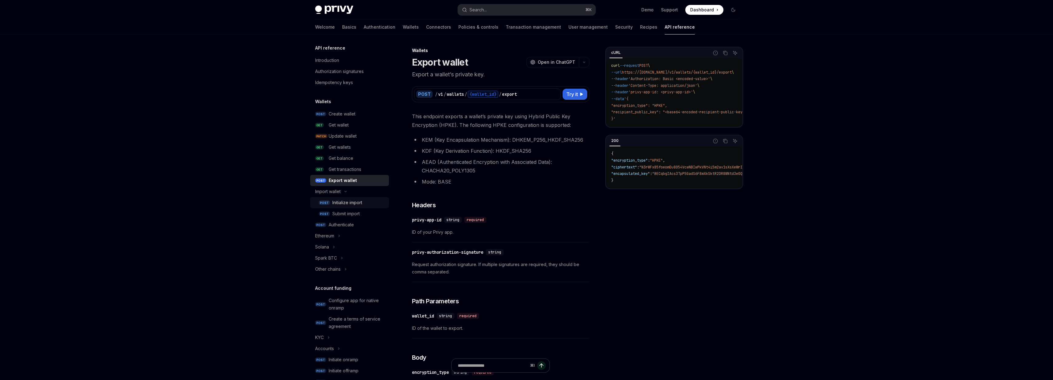
click at [348, 203] on div "Initialize import" at bounding box center [347, 202] width 30 height 7
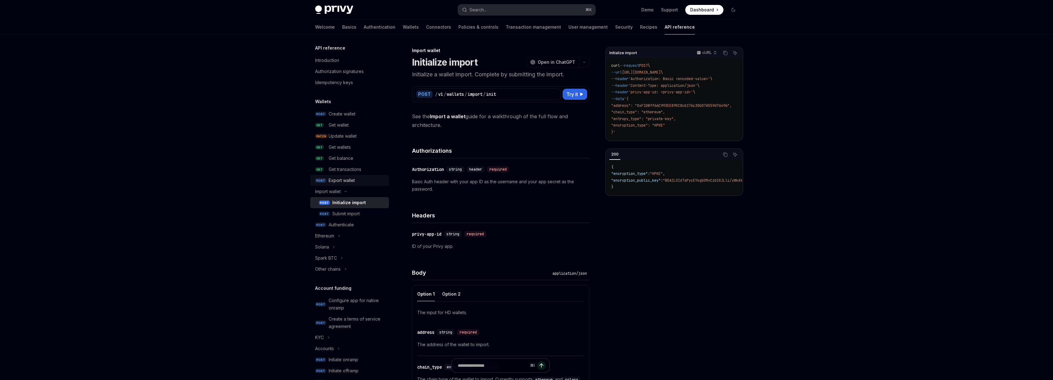
click at [348, 181] on div "Export wallet" at bounding box center [342, 180] width 26 height 7
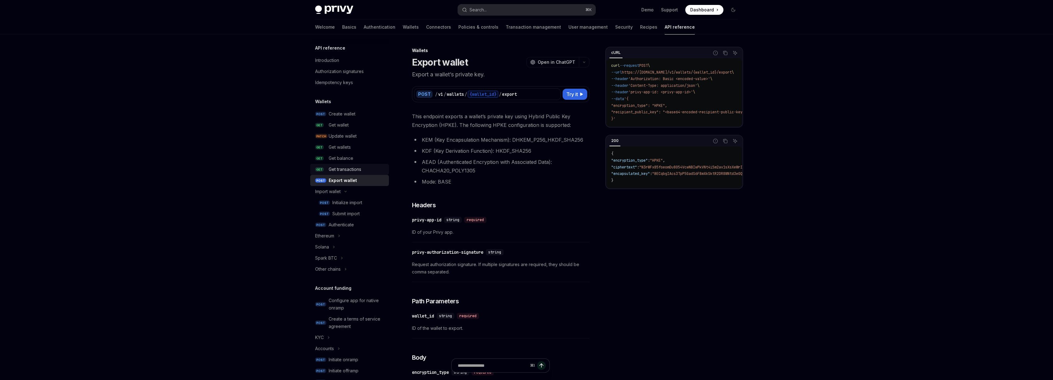
click at [347, 171] on div "Get transactions" at bounding box center [345, 168] width 33 height 7
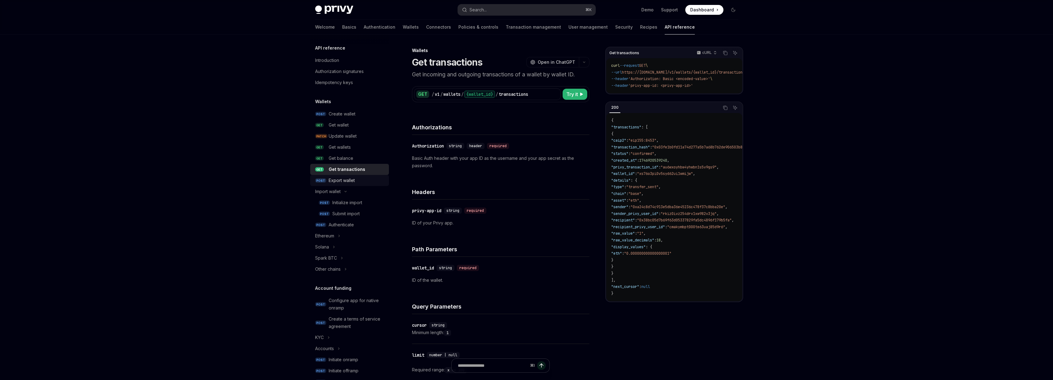
click at [346, 179] on div "Export wallet" at bounding box center [342, 180] width 26 height 7
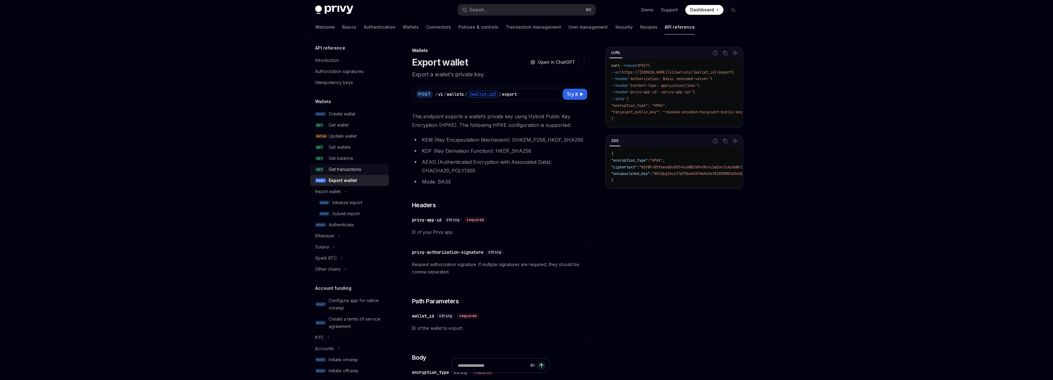
click at [346, 170] on div "Get transactions" at bounding box center [345, 168] width 33 height 7
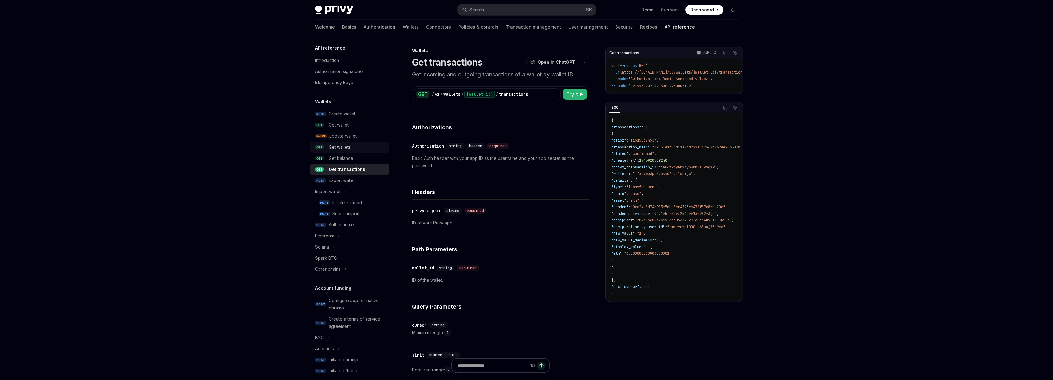
click at [346, 145] on div "Get wallets" at bounding box center [340, 146] width 22 height 7
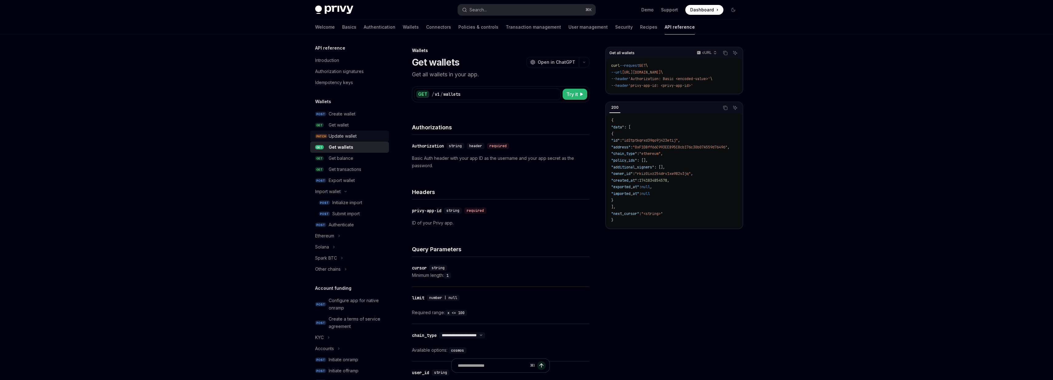
click at [346, 136] on div "Update wallet" at bounding box center [343, 135] width 28 height 7
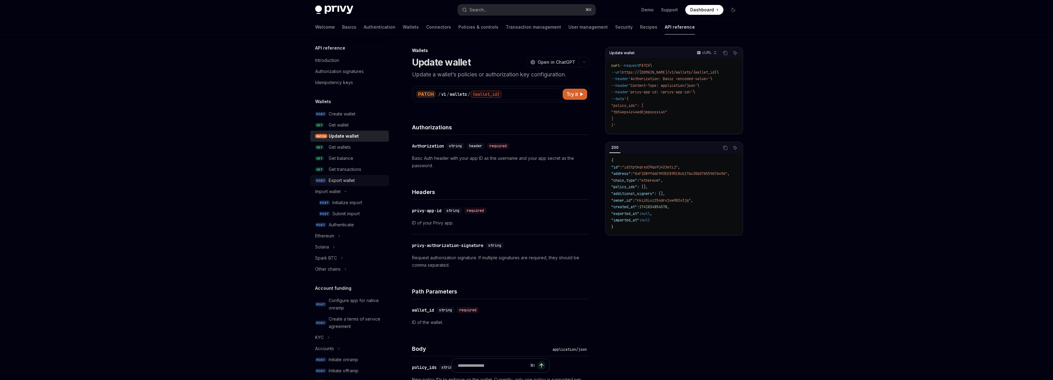
click at [344, 183] on div "Export wallet" at bounding box center [342, 180] width 26 height 7
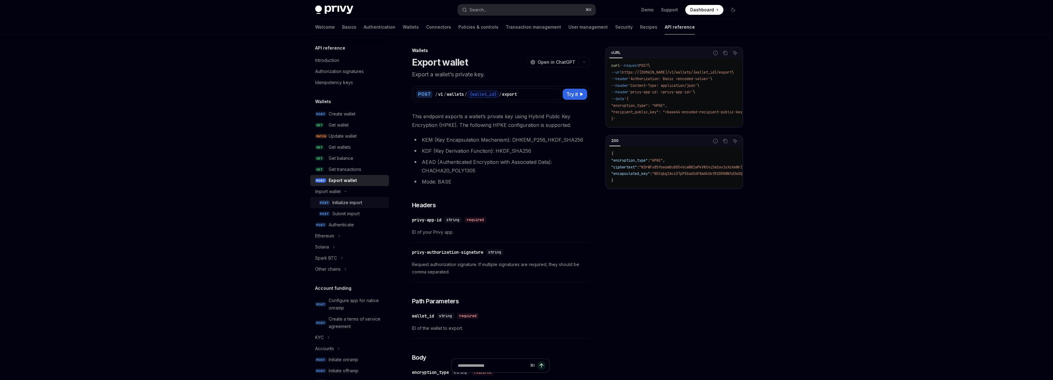
click at [344, 200] on div "Initialize import" at bounding box center [347, 202] width 30 height 7
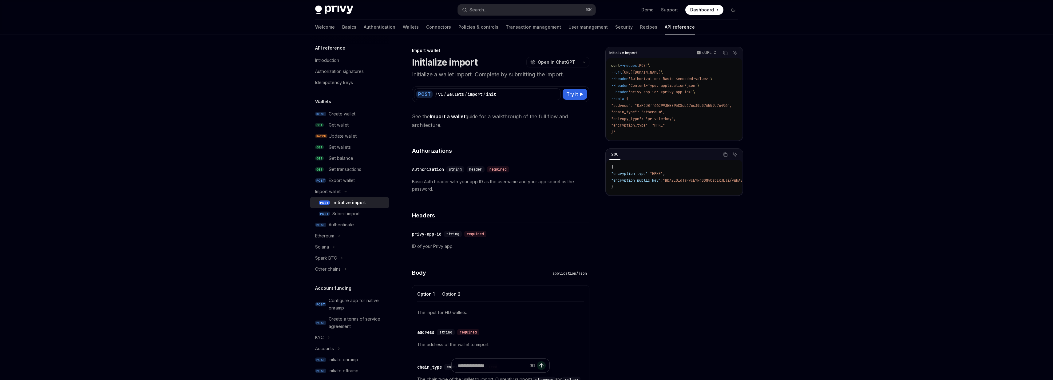
click at [187, 241] on div "Skip to main content Privy Docs home page Search... ⌘ K Demo Support Dashboard …" at bounding box center [526, 387] width 1053 height 774
type textarea "*"
